Goal: Navigation & Orientation: Find specific page/section

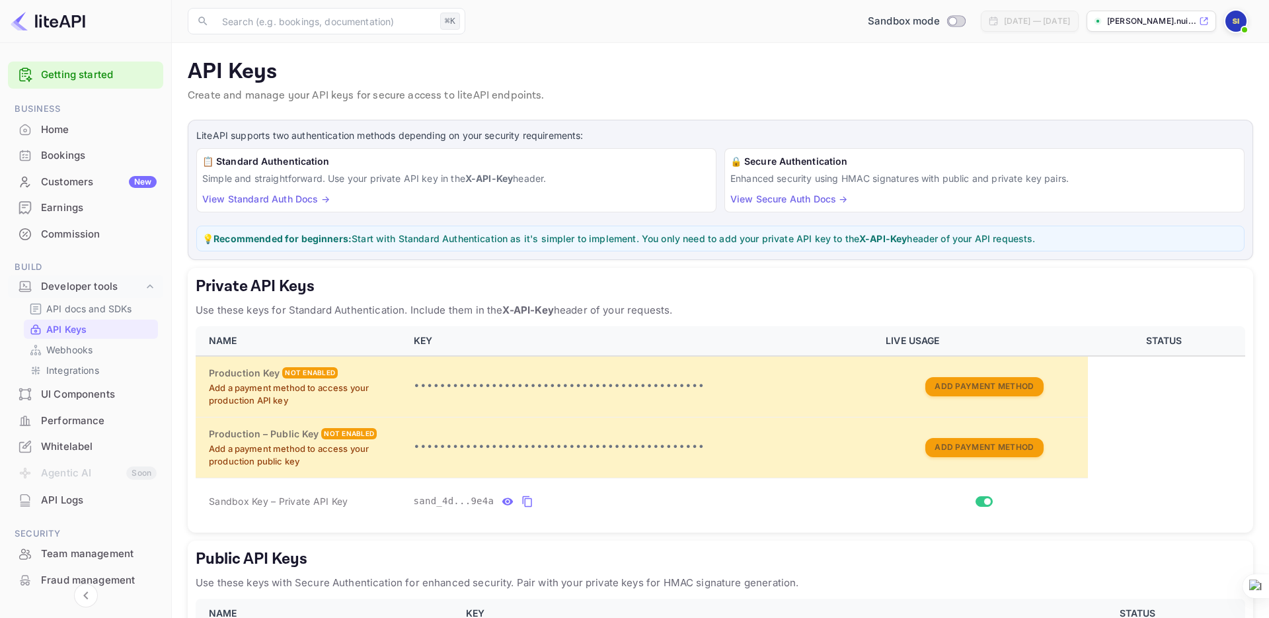
click at [66, 329] on p "API Keys" at bounding box center [66, 329] width 40 height 14
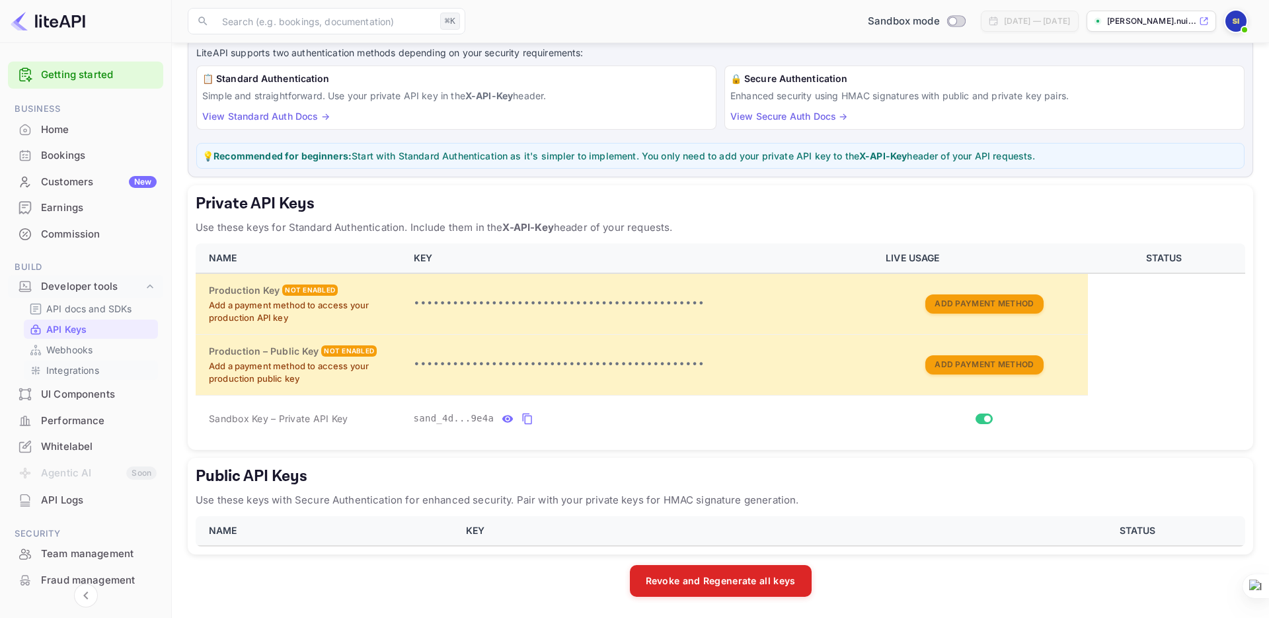
click at [67, 367] on p "Integrations" at bounding box center [72, 370] width 53 height 14
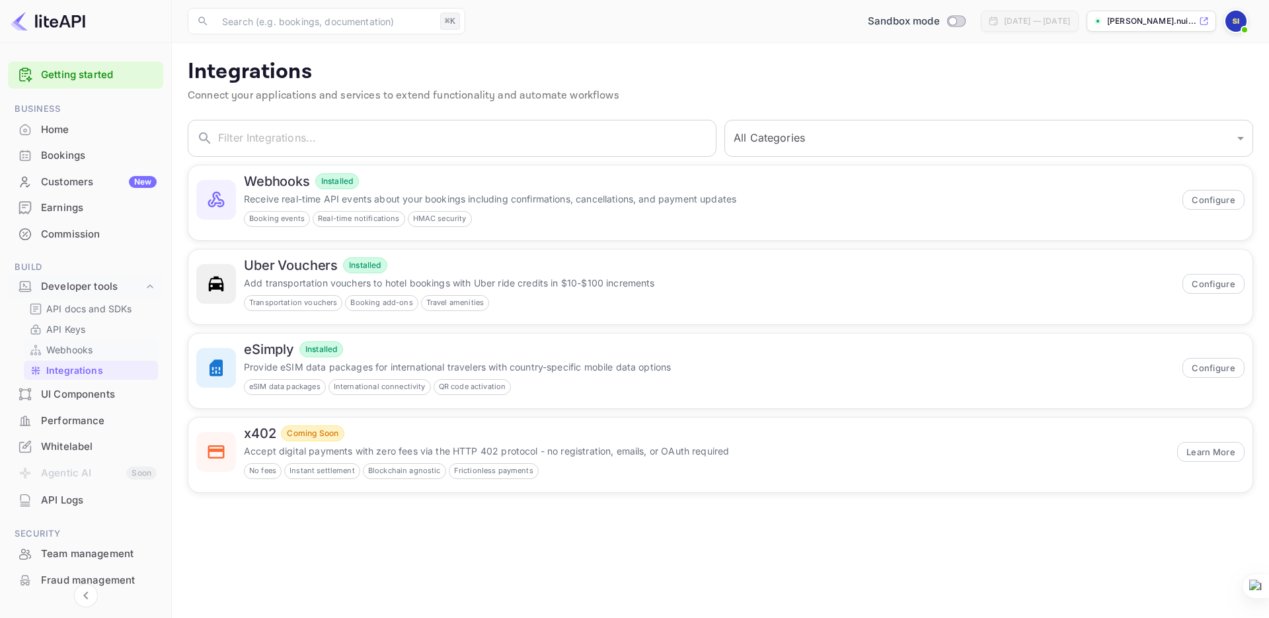
click at [63, 346] on p "Webhooks" at bounding box center [69, 349] width 46 height 14
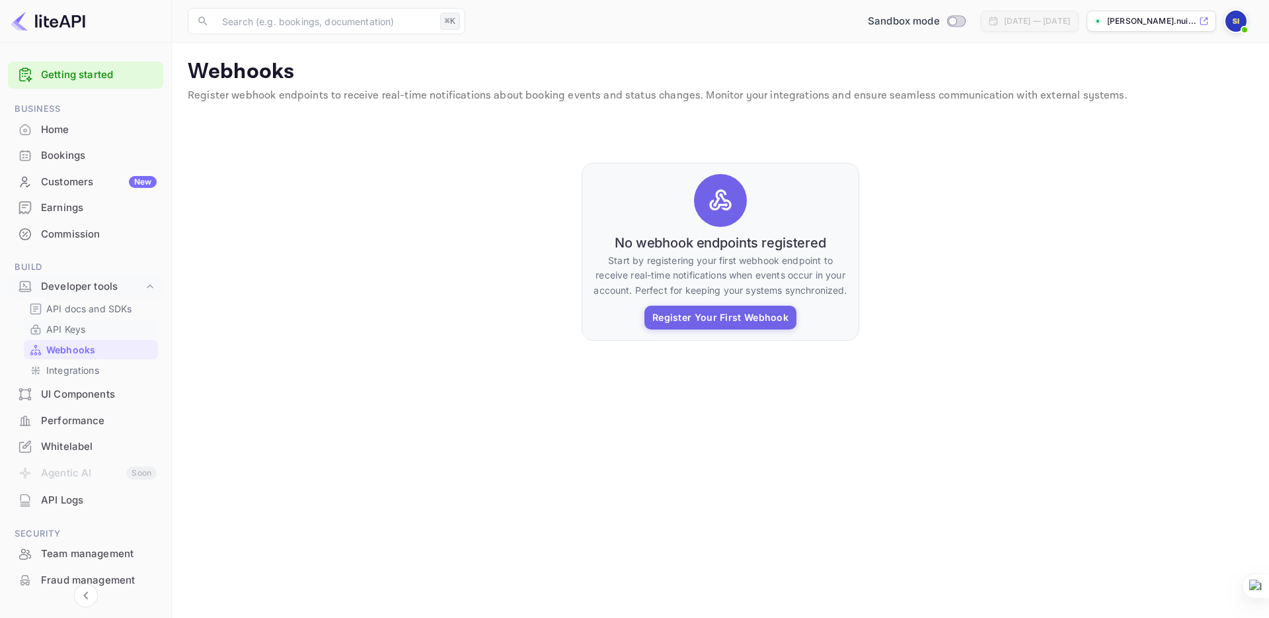
click at [74, 323] on p "API Keys" at bounding box center [65, 329] width 39 height 14
